Goal: Transaction & Acquisition: Subscribe to service/newsletter

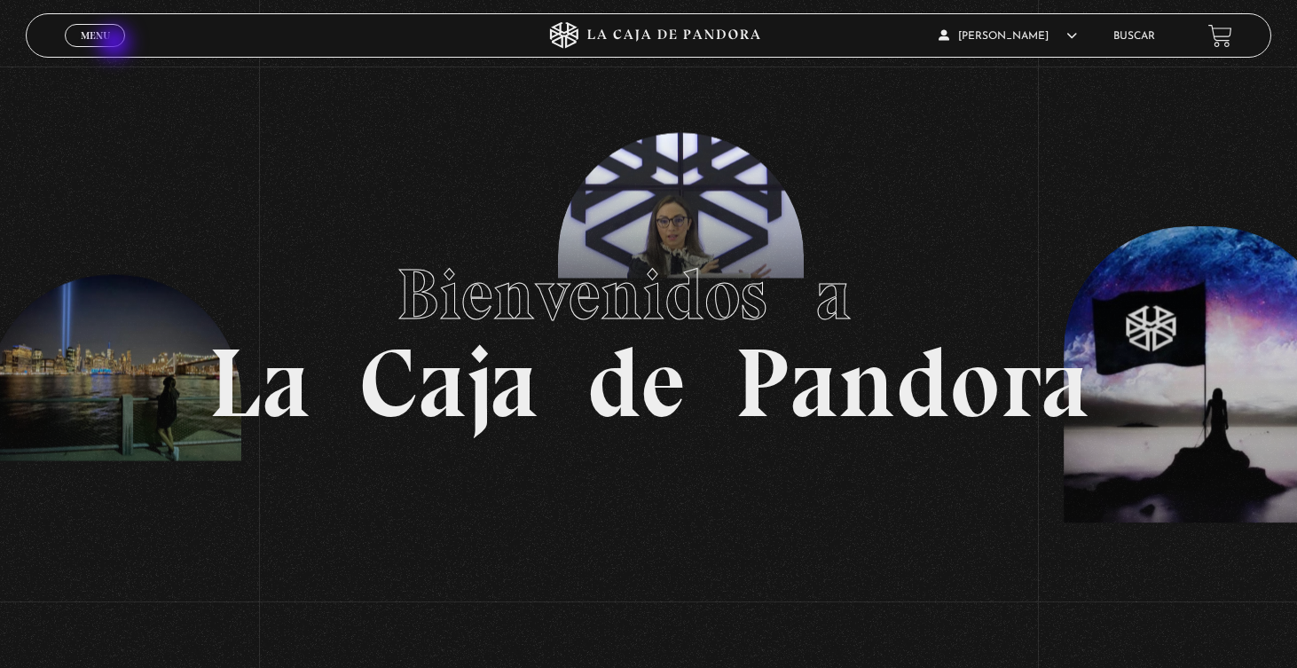
click at [116, 44] on link "Menu Cerrar" at bounding box center [95, 35] width 60 height 23
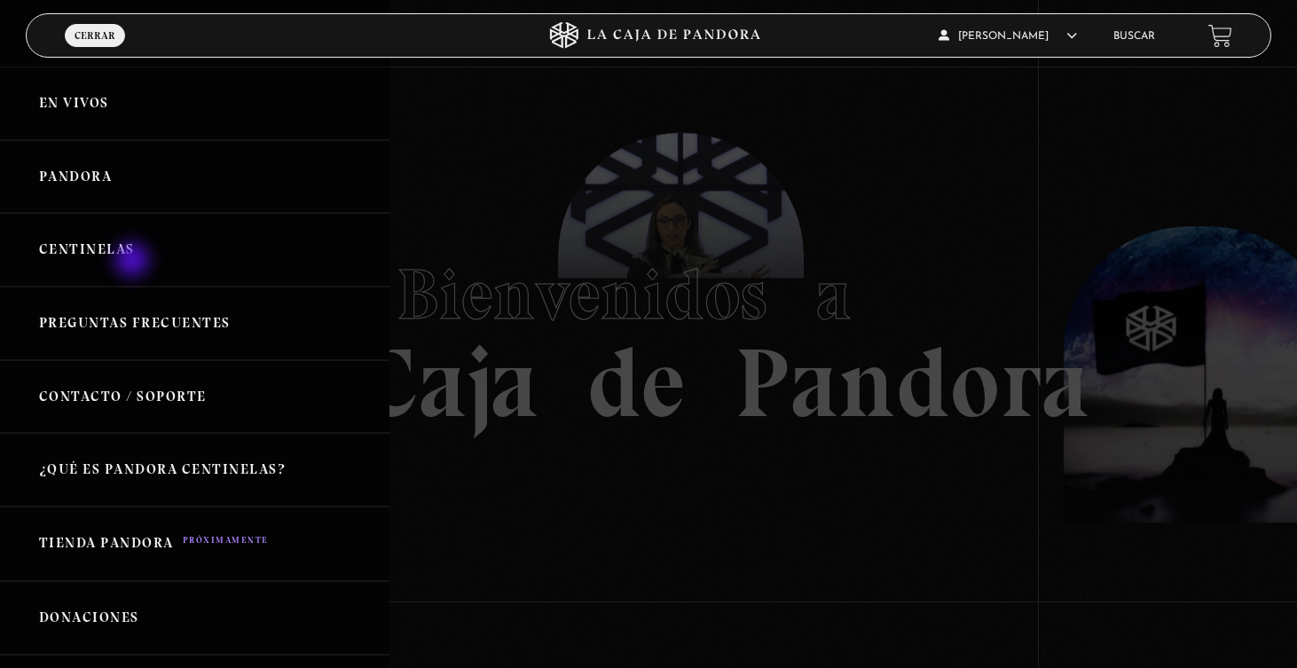
click at [133, 257] on link "Centinelas" at bounding box center [194, 250] width 389 height 74
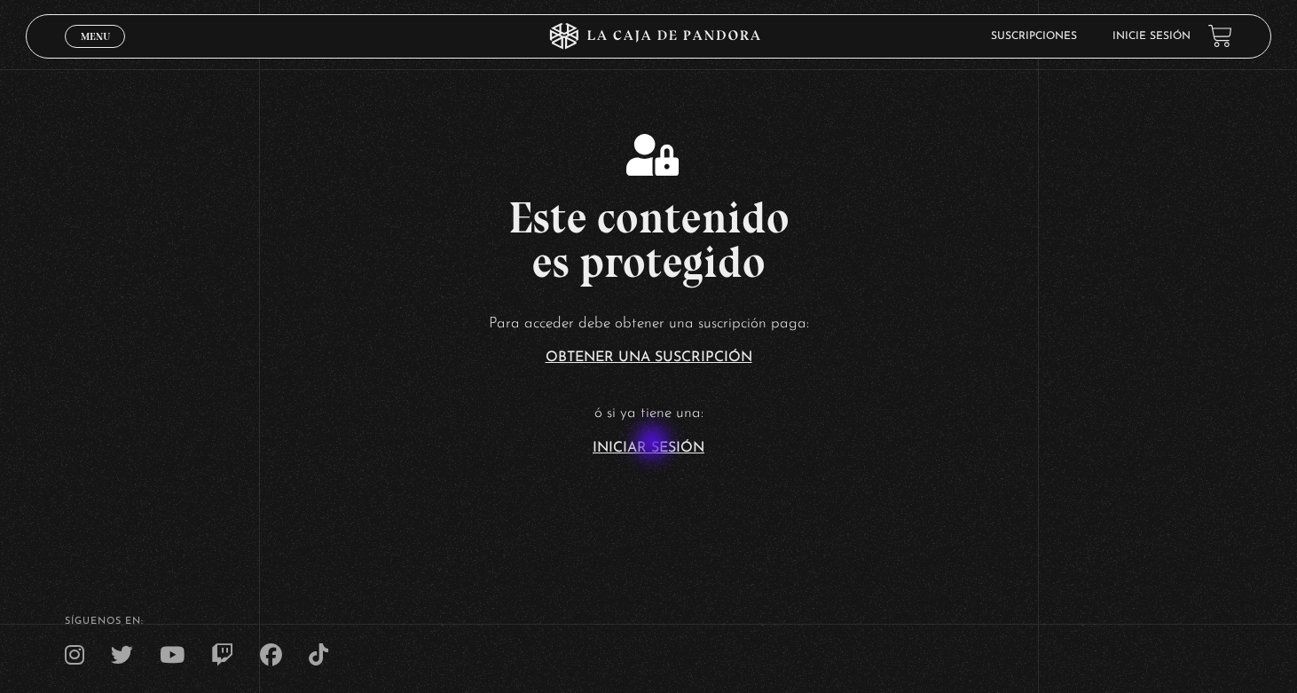
click at [654, 444] on link "Iniciar Sesión" at bounding box center [649, 448] width 112 height 14
click at [659, 446] on link "Iniciar Sesión" at bounding box center [649, 448] width 112 height 14
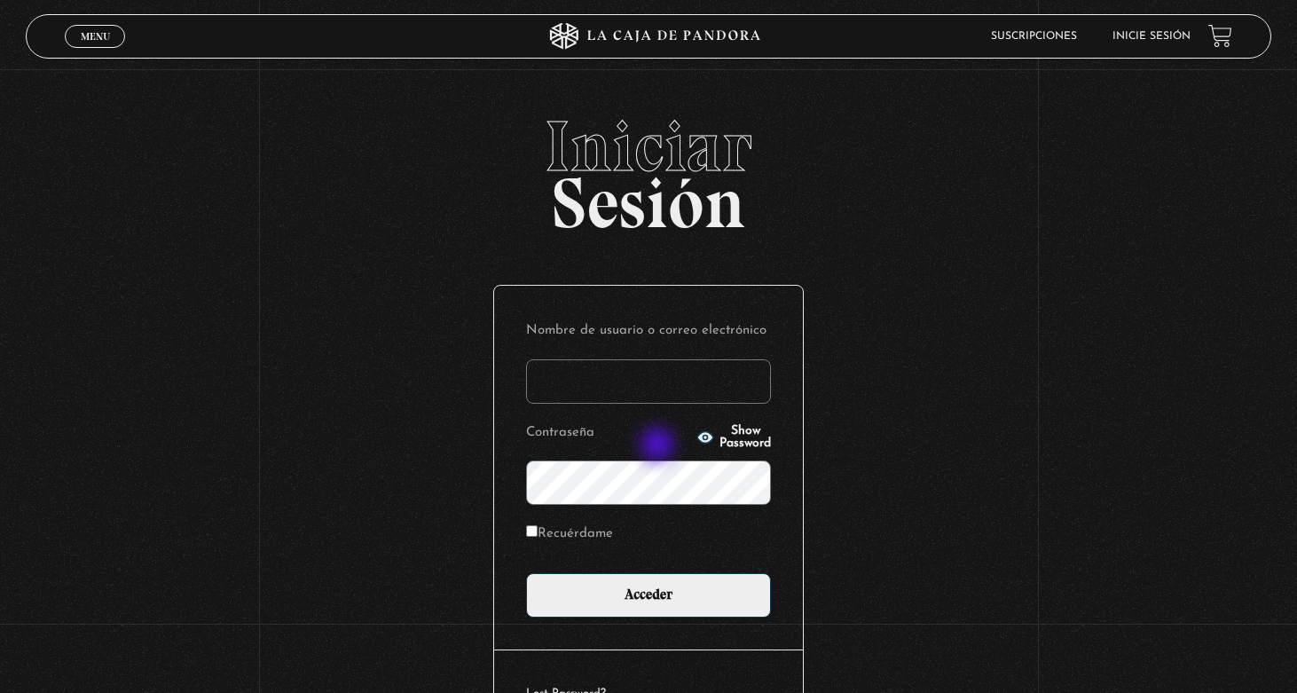
type input "[EMAIL_ADDRESS][DOMAIN_NAME]"
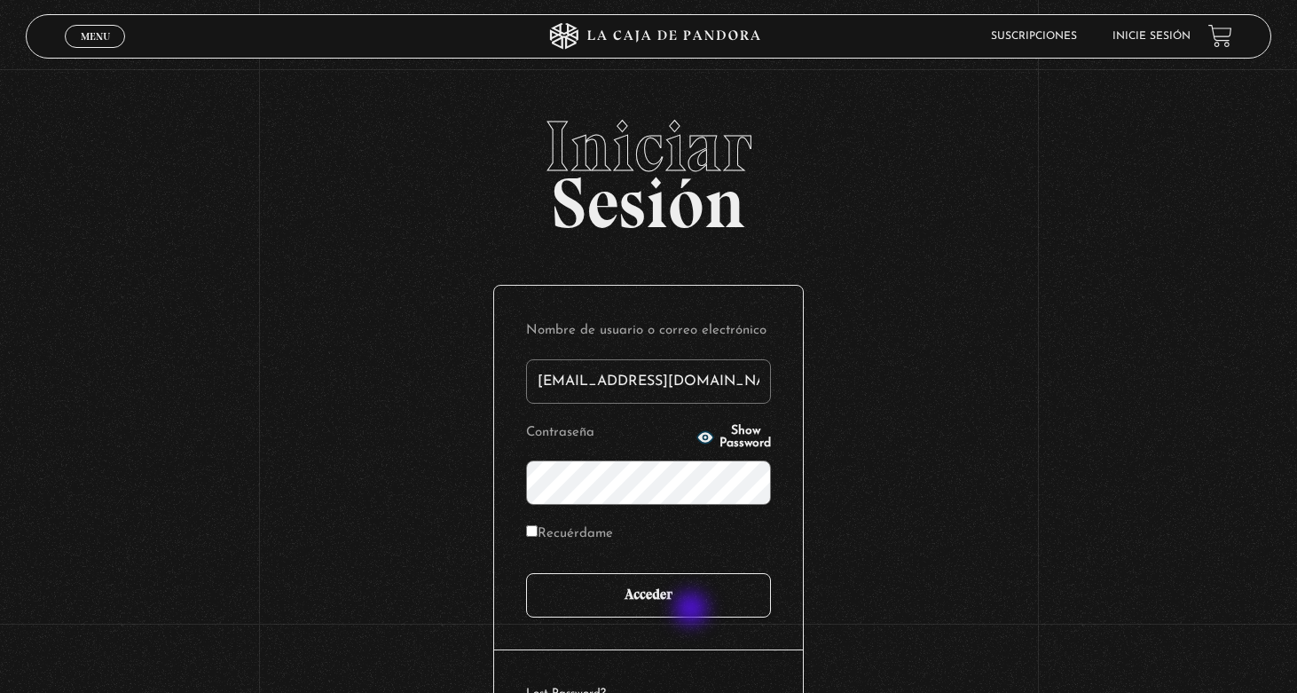
click at [693, 610] on input "Acceder" at bounding box center [648, 595] width 245 height 44
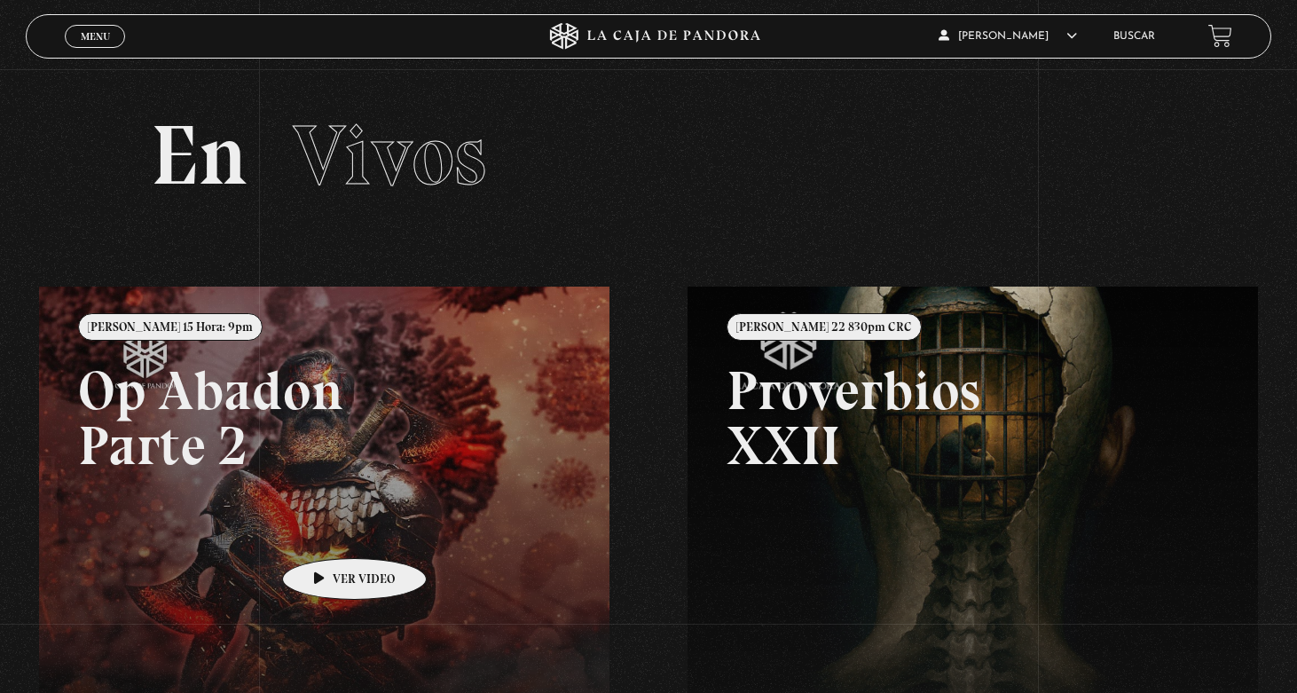
click at [326, 531] on link at bounding box center [687, 633] width 1297 height 693
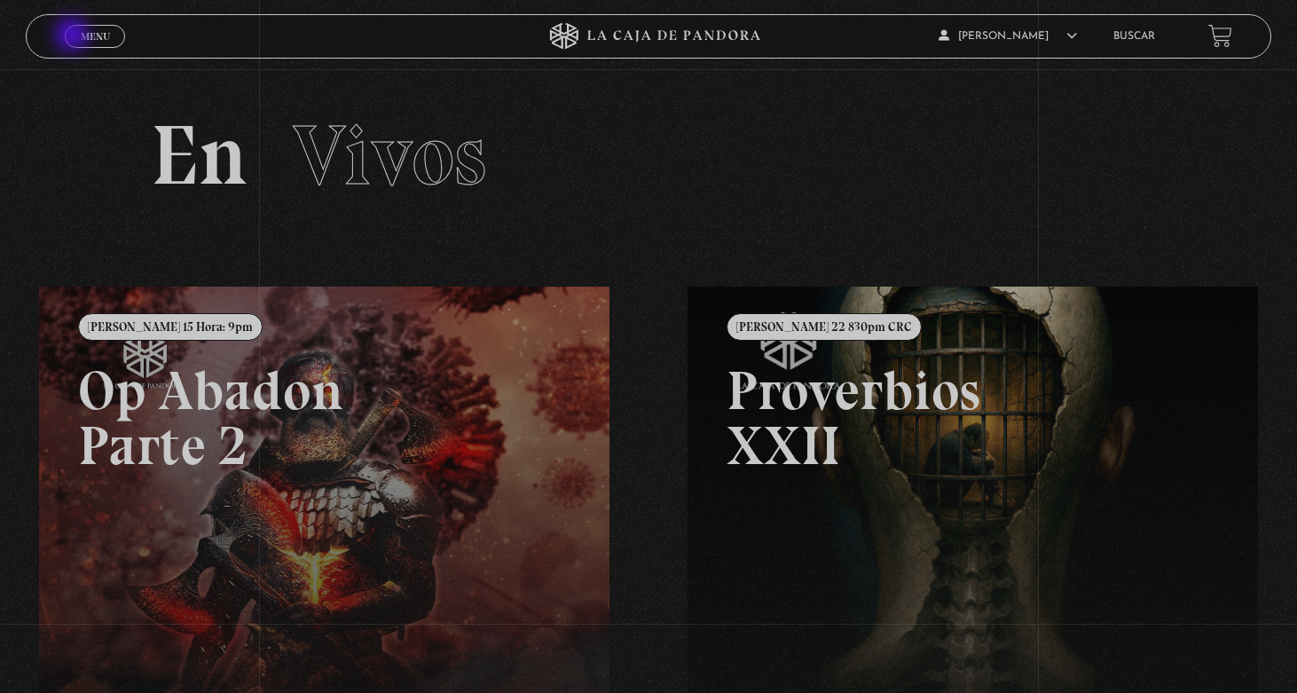
click at [75, 36] on link "Menu Cerrar" at bounding box center [95, 36] width 60 height 23
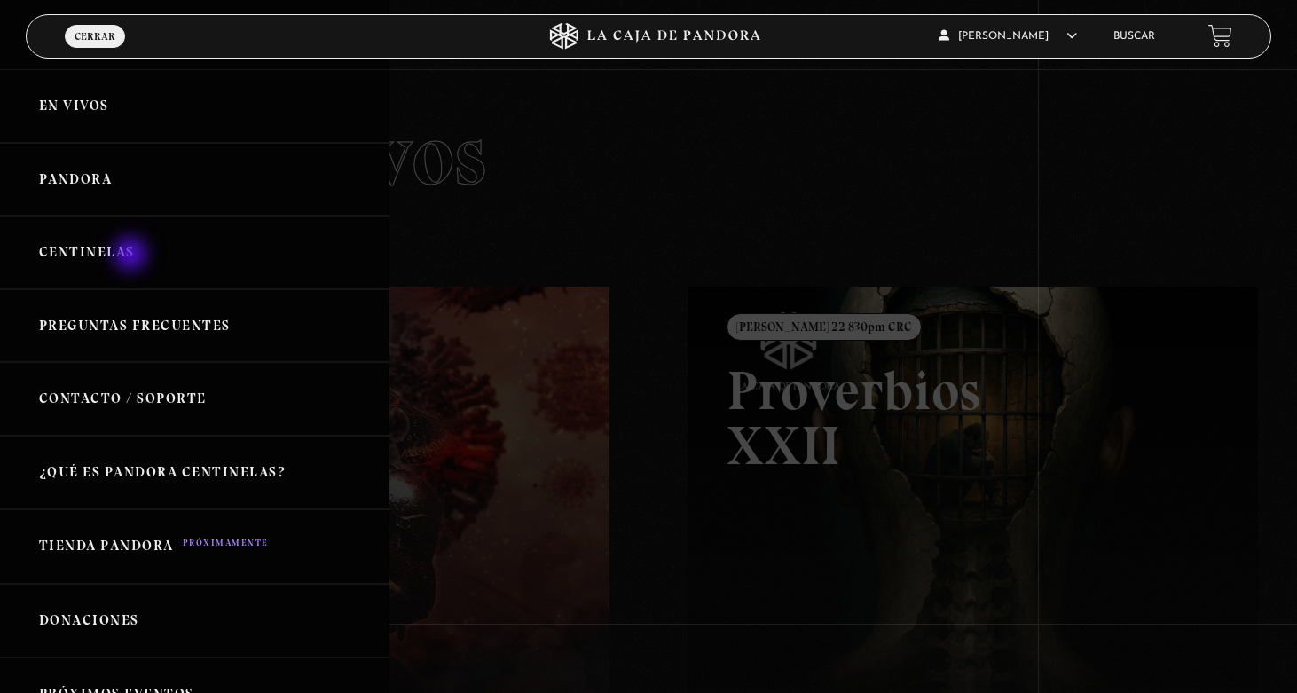
click at [125, 250] on link "Centinelas" at bounding box center [194, 253] width 389 height 74
